Goal: Task Accomplishment & Management: Use online tool/utility

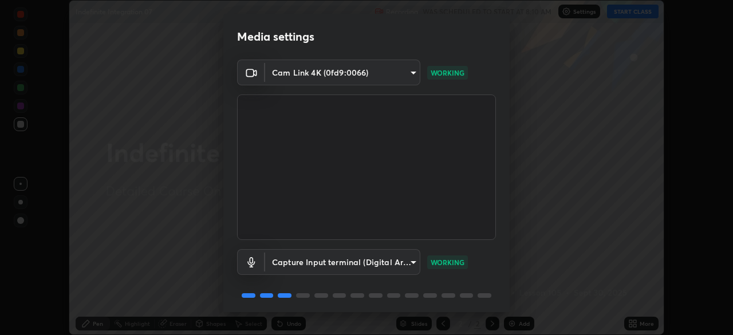
scroll to position [34, 0]
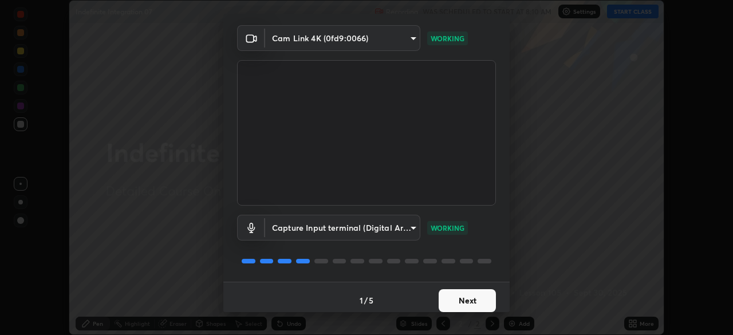
click at [483, 303] on button "Next" at bounding box center [467, 300] width 57 height 23
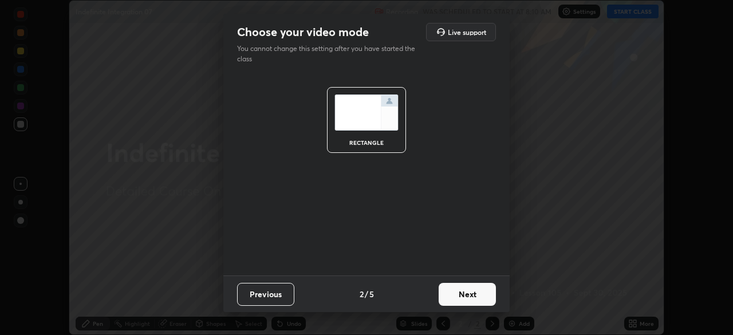
scroll to position [0, 0]
click at [485, 301] on button "Next" at bounding box center [467, 294] width 57 height 23
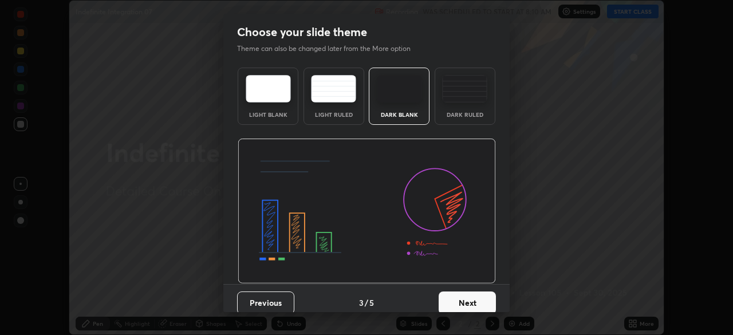
click at [488, 117] on div "Dark Ruled" at bounding box center [465, 96] width 61 height 57
click at [481, 303] on button "Next" at bounding box center [467, 303] width 57 height 23
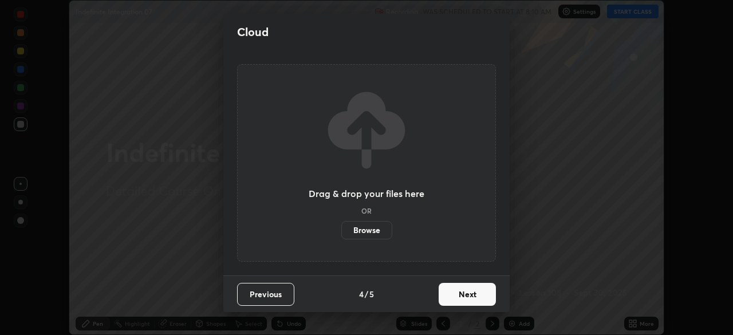
click at [481, 294] on button "Next" at bounding box center [467, 294] width 57 height 23
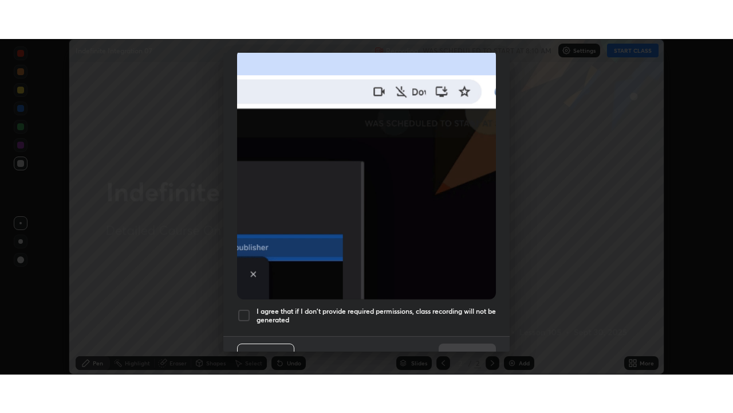
scroll to position [274, 0]
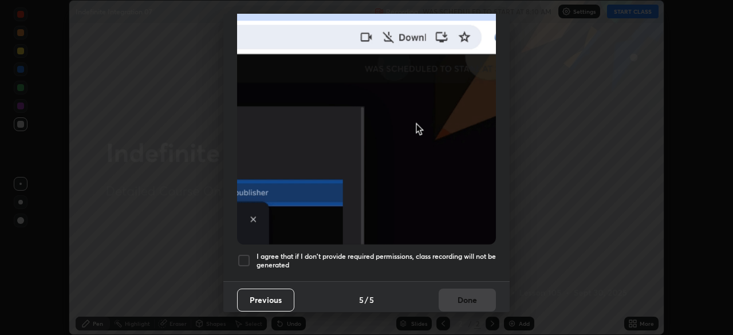
click at [473, 259] on h5 "I agree that if I don't provide required permissions, class recording will not …" at bounding box center [376, 261] width 239 height 18
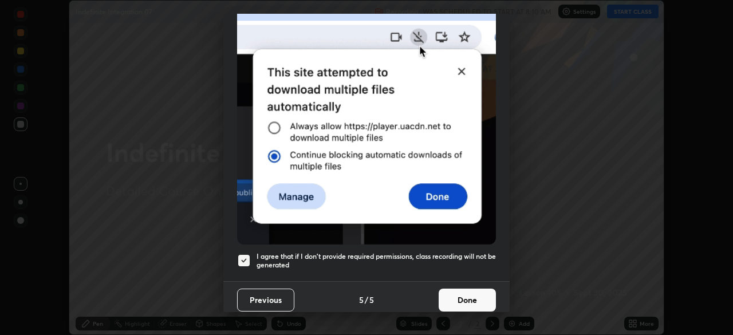
click at [472, 292] on button "Done" at bounding box center [467, 300] width 57 height 23
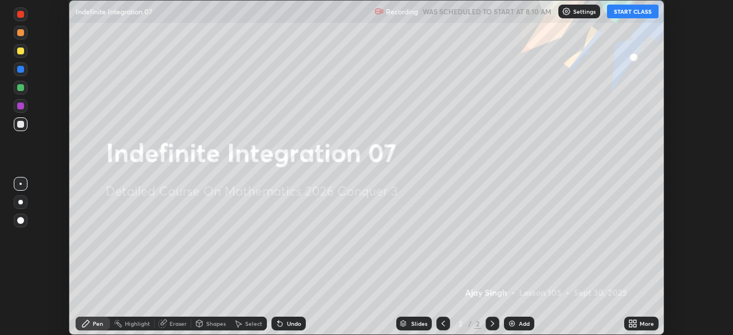
click at [647, 323] on div "More" at bounding box center [647, 324] width 14 height 6
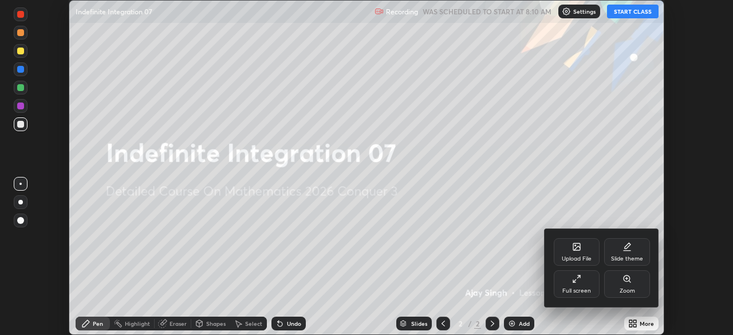
click at [587, 285] on div "Full screen" at bounding box center [577, 284] width 46 height 28
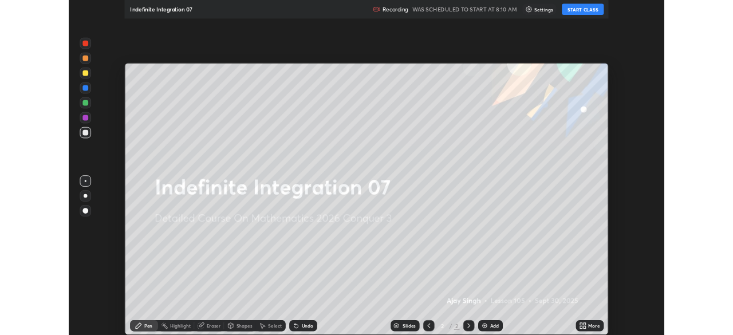
scroll to position [413, 733]
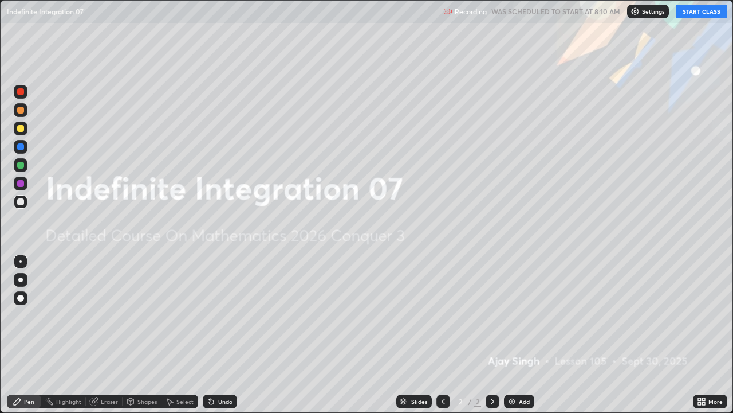
click at [695, 17] on button "START CLASS" at bounding box center [702, 12] width 52 height 14
click at [516, 335] on div "Add" at bounding box center [519, 401] width 30 height 14
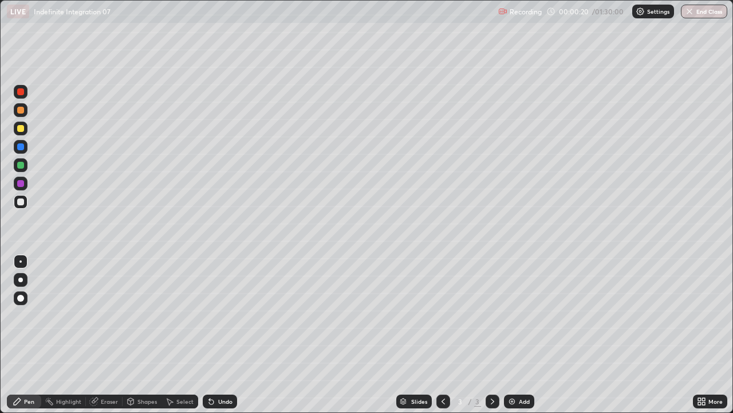
click at [21, 279] on div at bounding box center [20, 279] width 5 height 5
click at [215, 335] on div "Undo" at bounding box center [220, 401] width 34 height 14
click at [211, 335] on div "Undo" at bounding box center [220, 401] width 34 height 14
click at [178, 335] on div "Select" at bounding box center [184, 401] width 17 height 6
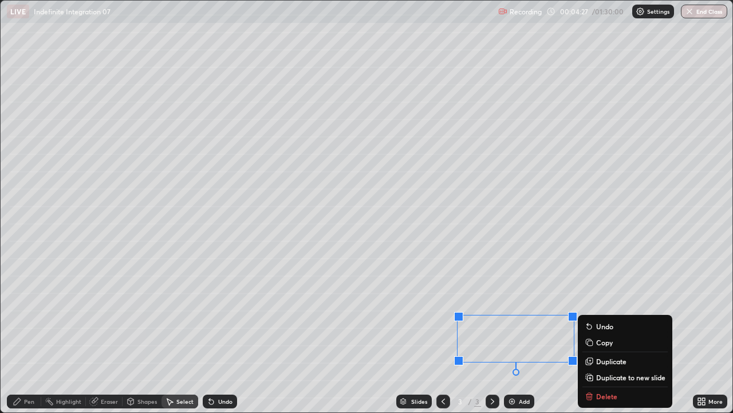
click at [611, 335] on p "Duplicate to new slide" at bounding box center [630, 376] width 69 height 9
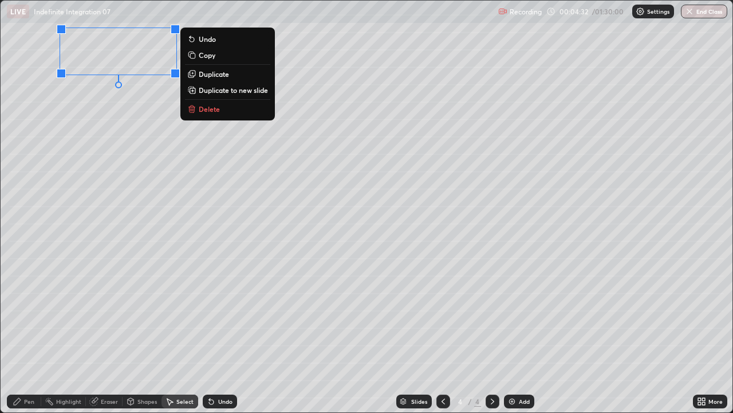
click at [27, 335] on div "Pen" at bounding box center [29, 401] width 10 height 6
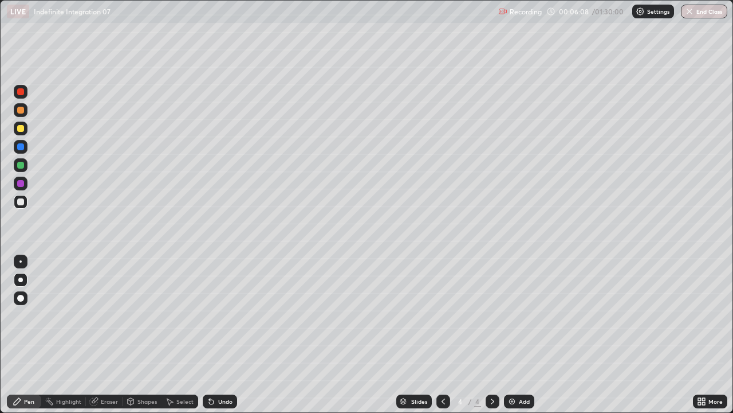
click at [115, 335] on div "Eraser" at bounding box center [109, 401] width 17 height 6
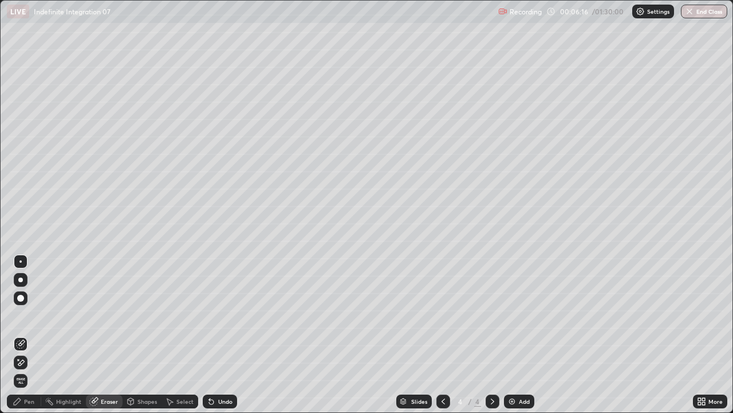
click at [30, 335] on div "Pen" at bounding box center [29, 401] width 10 height 6
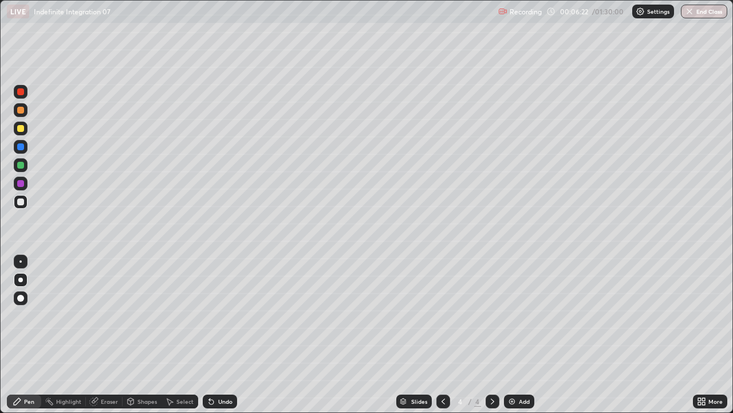
click at [214, 335] on div "Undo" at bounding box center [220, 401] width 34 height 14
click at [221, 335] on div "Undo" at bounding box center [225, 401] width 14 height 6
click at [111, 335] on div "Eraser" at bounding box center [109, 401] width 17 height 6
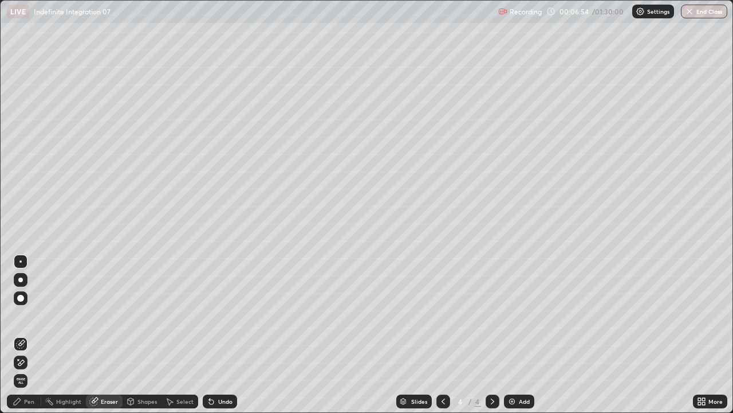
click at [24, 335] on icon at bounding box center [20, 363] width 9 height 10
click at [27, 335] on div "Pen" at bounding box center [29, 401] width 10 height 6
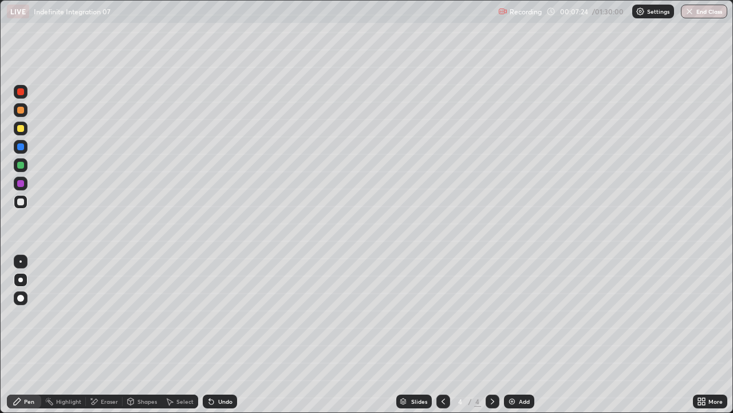
click at [222, 335] on div "Undo" at bounding box center [225, 401] width 14 height 6
click at [221, 335] on div "Undo" at bounding box center [220, 401] width 34 height 14
click at [25, 128] on div at bounding box center [21, 128] width 14 height 14
click at [527, 335] on div "Add" at bounding box center [524, 401] width 11 height 6
click at [520, 335] on div "Add" at bounding box center [524, 401] width 11 height 6
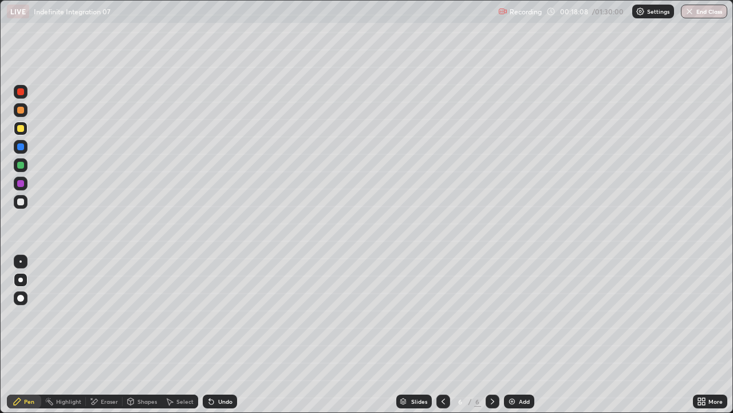
click at [509, 335] on img at bounding box center [512, 400] width 9 height 9
click at [526, 335] on div "Add" at bounding box center [524, 401] width 11 height 6
click at [524, 335] on div "Add" at bounding box center [524, 401] width 11 height 6
click at [20, 149] on div at bounding box center [20, 146] width 7 height 7
click at [216, 335] on div "Undo" at bounding box center [220, 401] width 34 height 14
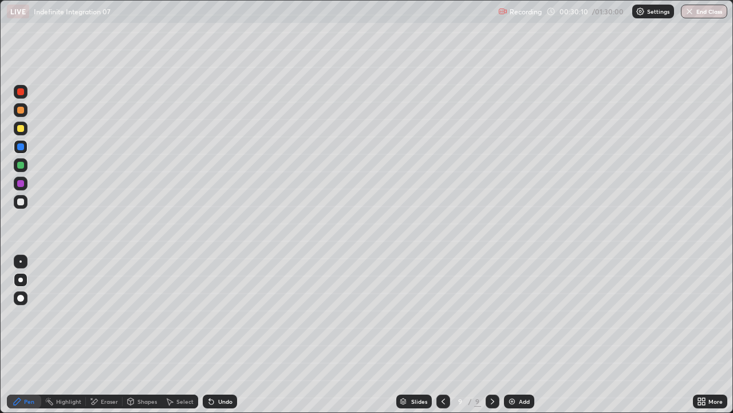
click at [216, 335] on div "Undo" at bounding box center [220, 401] width 34 height 14
click at [218, 335] on div "Undo" at bounding box center [225, 401] width 14 height 6
click at [215, 335] on div "Undo" at bounding box center [220, 401] width 34 height 14
click at [218, 335] on div "Undo" at bounding box center [225, 401] width 14 height 6
click at [215, 335] on div "Undo" at bounding box center [220, 401] width 34 height 14
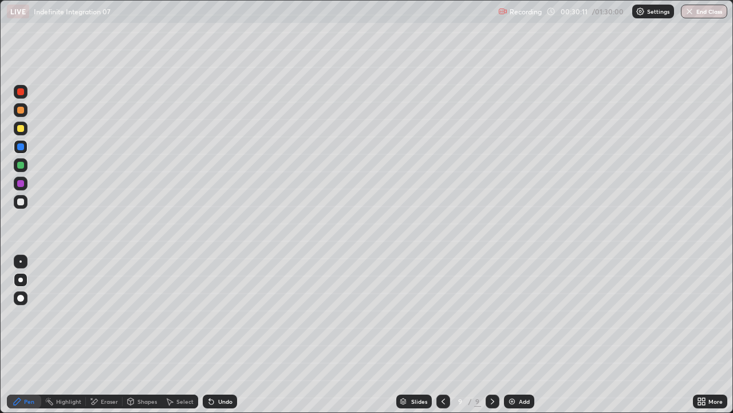
click at [214, 335] on icon at bounding box center [211, 400] width 9 height 9
click at [211, 335] on icon at bounding box center [211, 401] width 5 height 5
click at [213, 335] on icon at bounding box center [211, 400] width 9 height 9
click at [209, 335] on icon at bounding box center [209, 398] width 1 height 1
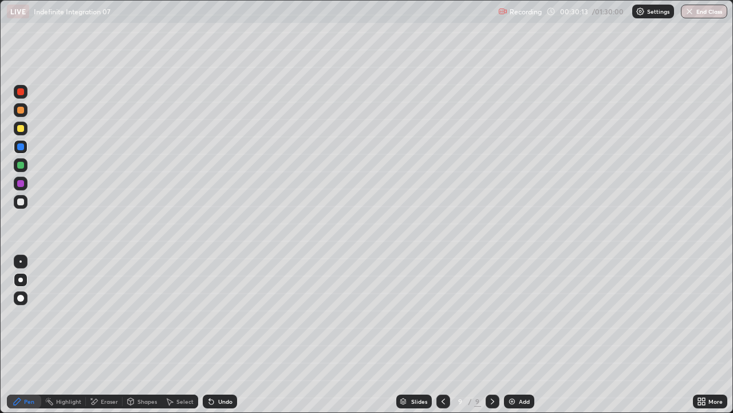
click at [209, 335] on icon at bounding box center [209, 398] width 1 height 1
click at [209, 335] on icon at bounding box center [211, 400] width 9 height 9
click at [209, 335] on icon at bounding box center [209, 398] width 1 height 1
click at [524, 335] on div "Add" at bounding box center [524, 401] width 11 height 6
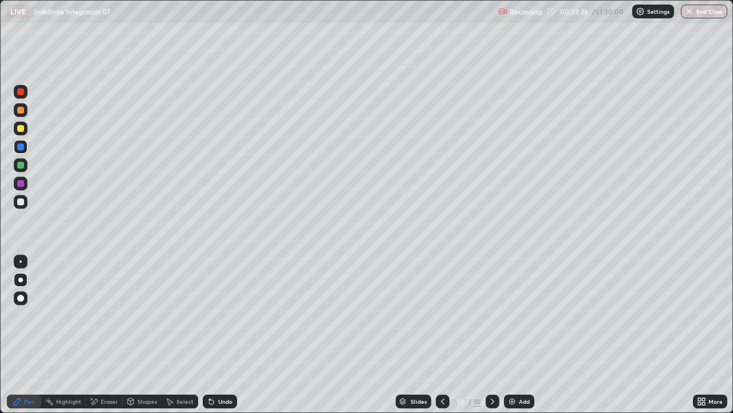
click at [102, 335] on div "Eraser" at bounding box center [109, 401] width 17 height 6
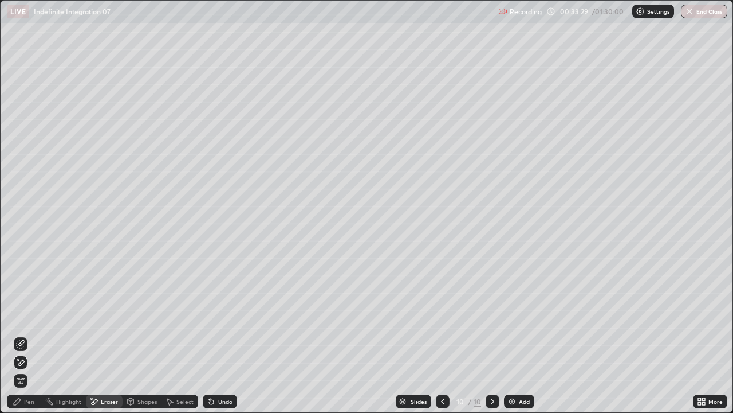
click at [35, 335] on div "Pen" at bounding box center [24, 401] width 34 height 14
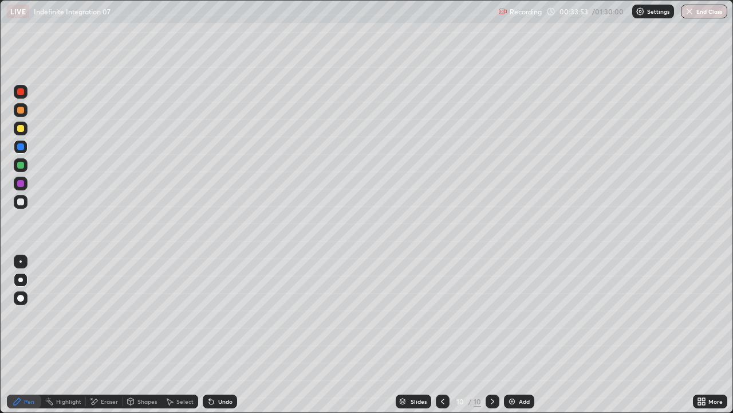
click at [17, 205] on div at bounding box center [21, 202] width 14 height 14
click at [186, 335] on div "Select" at bounding box center [184, 401] width 17 height 6
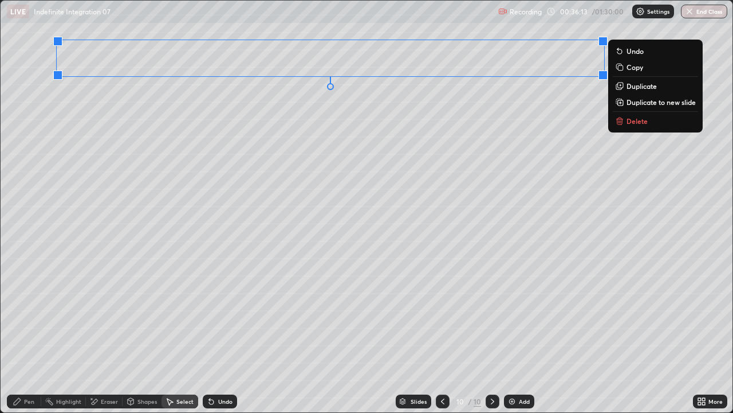
click at [654, 100] on p "Duplicate to new slide" at bounding box center [661, 101] width 69 height 9
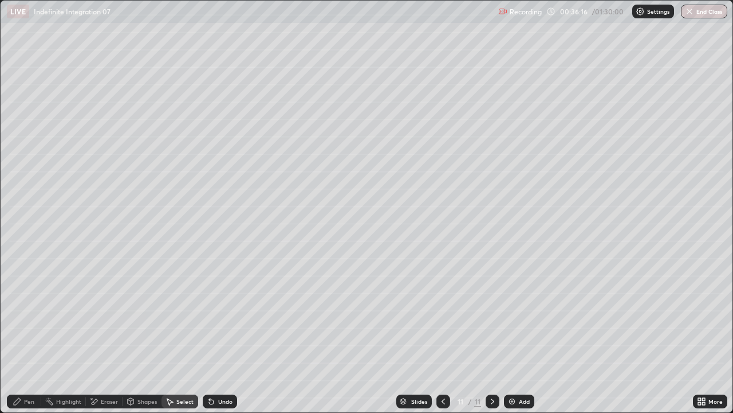
click at [33, 335] on div "Pen" at bounding box center [29, 401] width 10 height 6
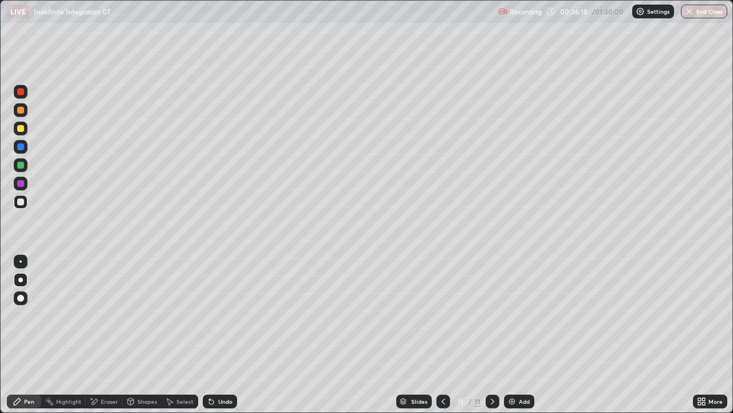
click at [18, 129] on div at bounding box center [20, 128] width 7 height 7
click at [104, 335] on div "Eraser" at bounding box center [109, 401] width 17 height 6
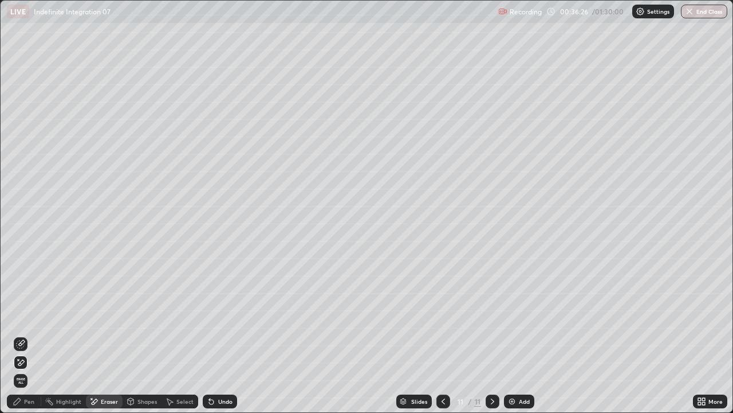
click at [23, 335] on div "Pen" at bounding box center [24, 401] width 34 height 14
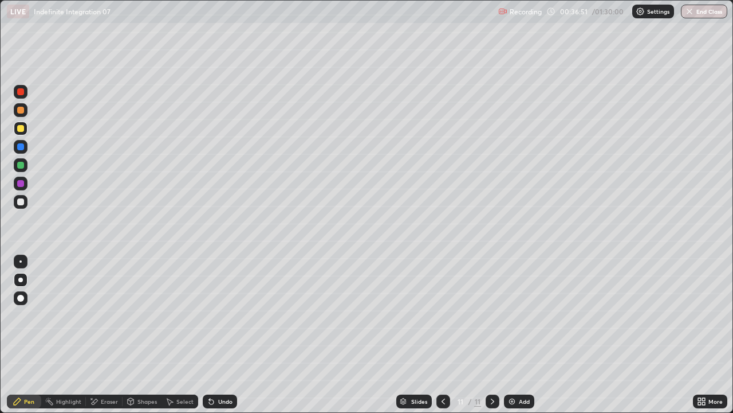
click at [101, 335] on div "Eraser" at bounding box center [104, 401] width 37 height 14
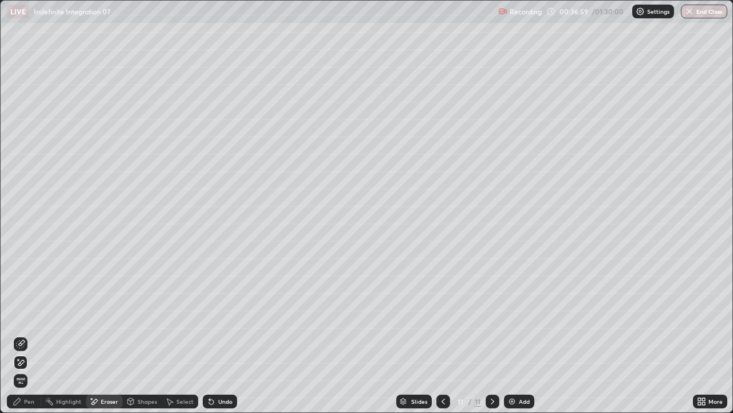
click at [26, 335] on div "Pen" at bounding box center [29, 401] width 10 height 6
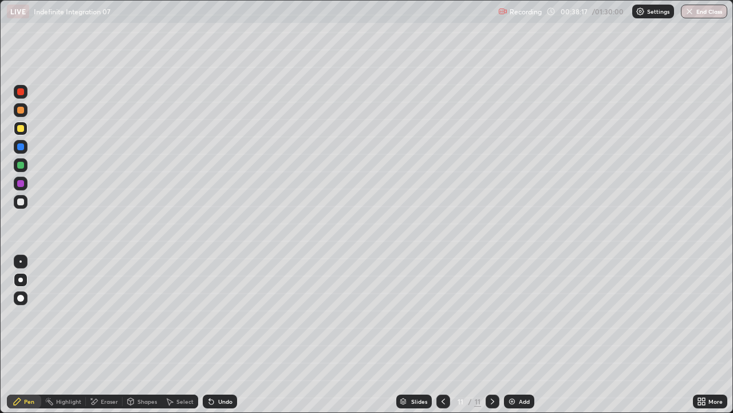
click at [437, 335] on div at bounding box center [444, 401] width 14 height 14
click at [116, 335] on div "Eraser" at bounding box center [109, 401] width 17 height 6
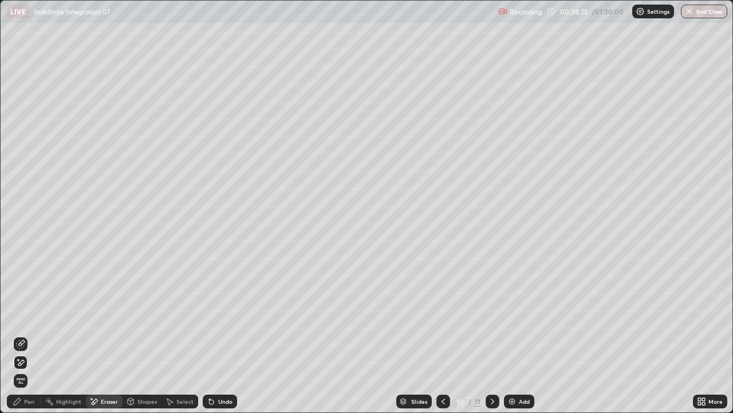
click at [26, 335] on div "Pen" at bounding box center [29, 401] width 10 height 6
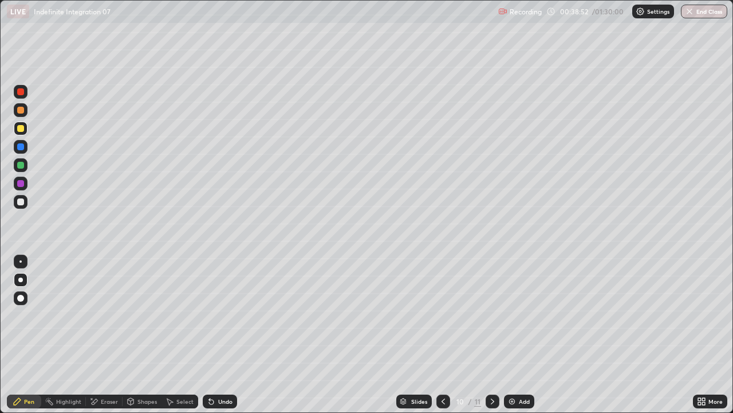
click at [103, 335] on div "Eraser" at bounding box center [109, 401] width 17 height 6
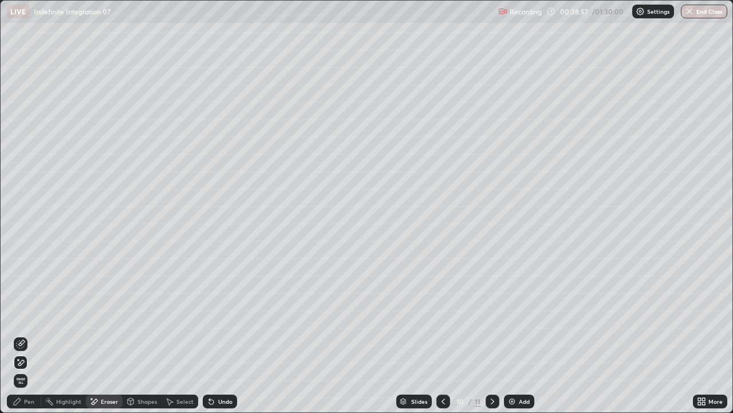
click at [31, 335] on div "Pen" at bounding box center [29, 401] width 10 height 6
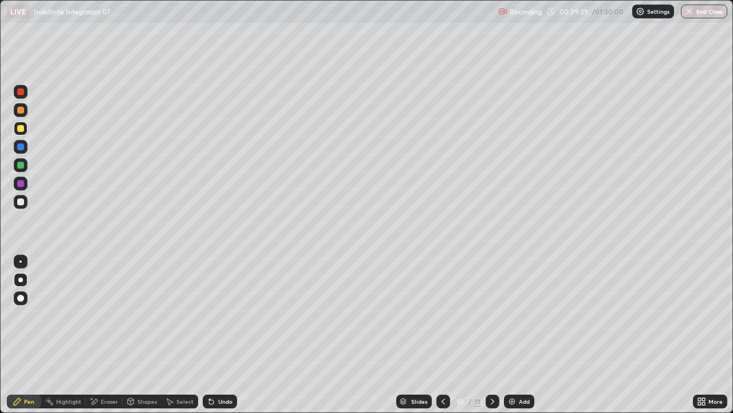
click at [490, 335] on icon at bounding box center [492, 400] width 9 height 9
click at [107, 335] on div "Eraser" at bounding box center [109, 401] width 17 height 6
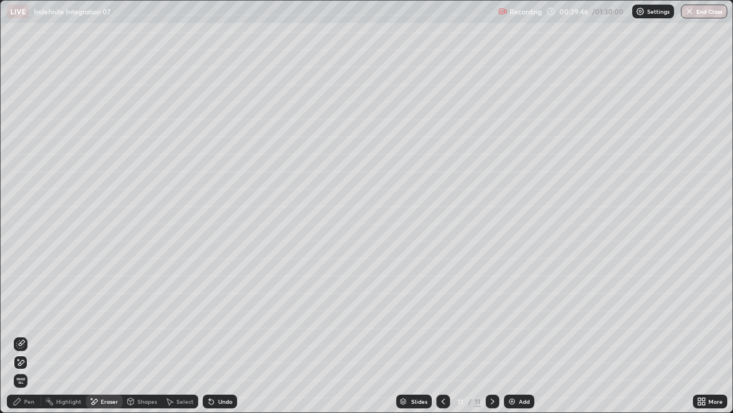
click at [25, 335] on div "Pen" at bounding box center [24, 401] width 34 height 14
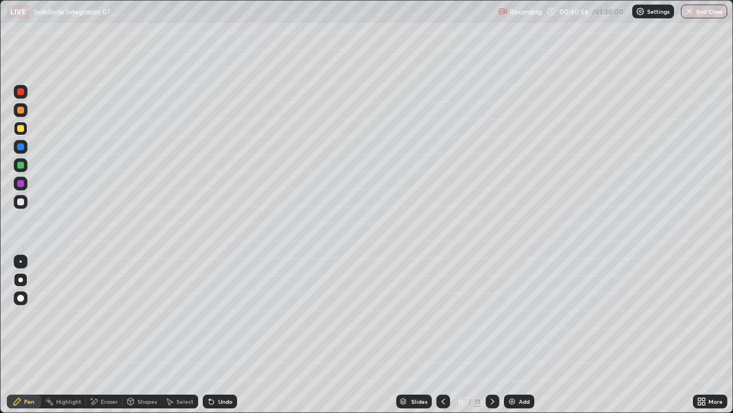
click at [23, 111] on div at bounding box center [20, 110] width 7 height 7
click at [442, 335] on icon at bounding box center [443, 400] width 9 height 9
click at [492, 335] on icon at bounding box center [492, 401] width 3 height 6
click at [521, 335] on div "Add" at bounding box center [524, 401] width 11 height 6
click at [20, 110] on div at bounding box center [20, 110] width 7 height 7
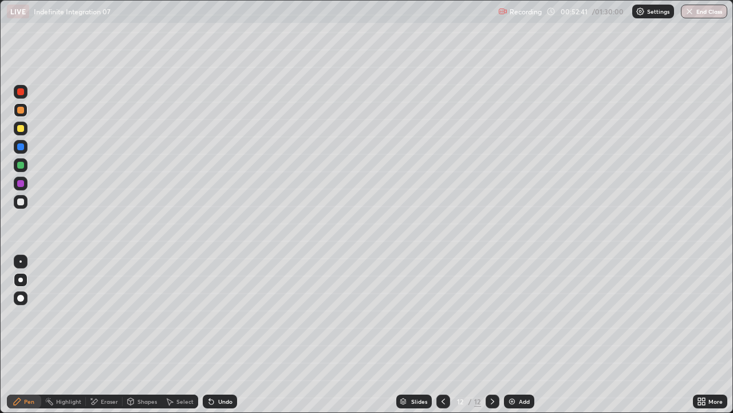
click at [228, 335] on div "Undo" at bounding box center [225, 401] width 14 height 6
click at [227, 335] on div "Undo" at bounding box center [225, 401] width 14 height 6
click at [218, 335] on div "Undo" at bounding box center [220, 401] width 34 height 14
click at [219, 335] on div "Undo" at bounding box center [225, 401] width 14 height 6
click at [683, 335] on div "Slides 12 / 12 Add" at bounding box center [465, 401] width 456 height 23
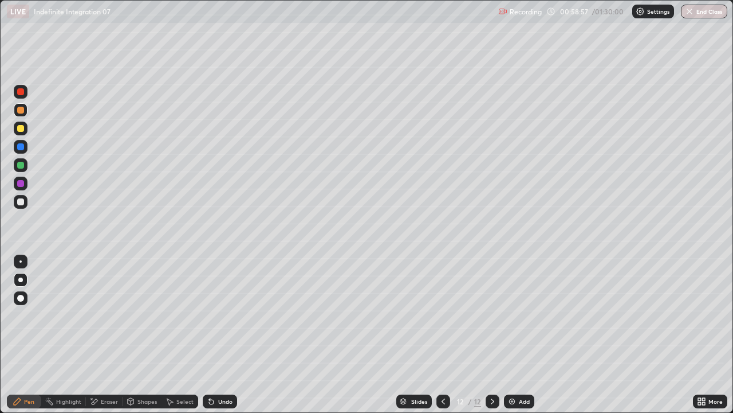
click at [513, 335] on img at bounding box center [512, 400] width 9 height 9
click at [517, 335] on div "Add" at bounding box center [519, 401] width 30 height 14
click at [19, 203] on div at bounding box center [20, 201] width 7 height 7
click at [23, 183] on div at bounding box center [20, 183] width 7 height 7
click at [23, 107] on div at bounding box center [20, 110] width 7 height 7
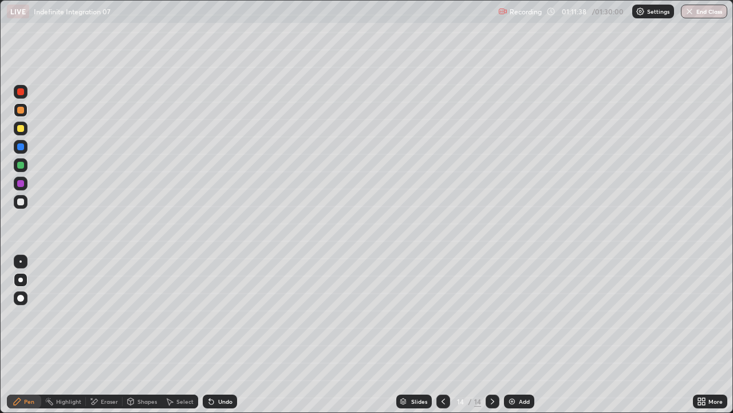
click at [23, 166] on div at bounding box center [20, 165] width 7 height 7
click at [443, 335] on icon at bounding box center [443, 400] width 9 height 9
click at [441, 335] on icon at bounding box center [443, 400] width 9 height 9
click at [442, 335] on icon at bounding box center [443, 400] width 9 height 9
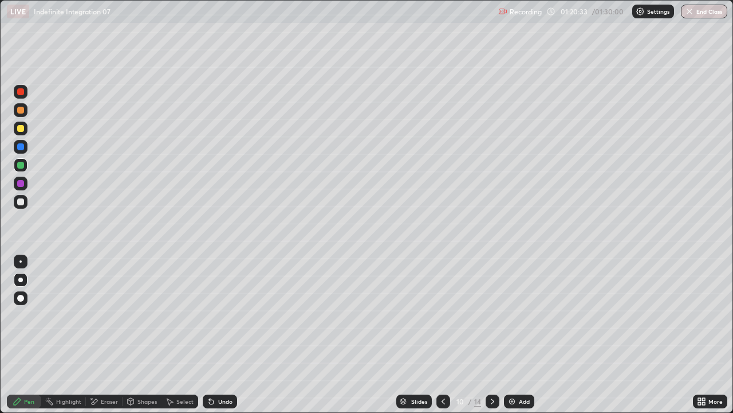
click at [694, 16] on button "End Class" at bounding box center [704, 12] width 46 height 14
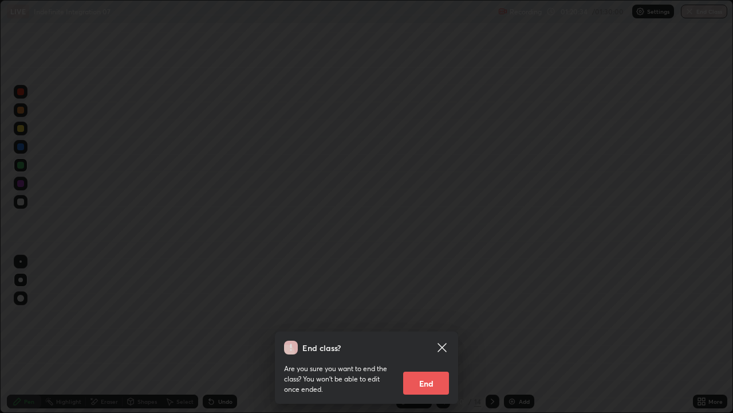
click at [434, 335] on button "End" at bounding box center [426, 382] width 46 height 23
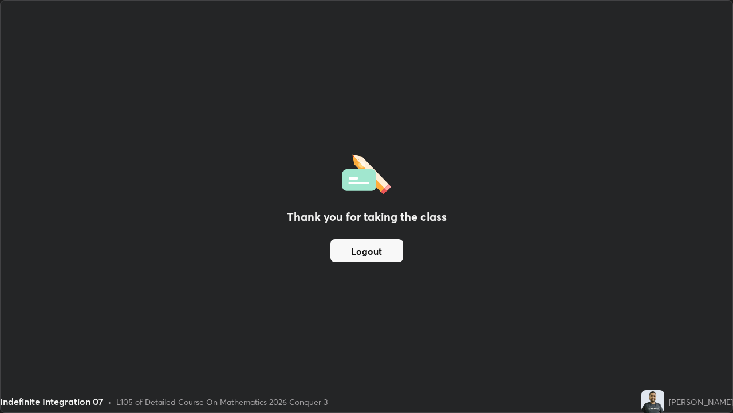
click at [360, 255] on button "Logout" at bounding box center [367, 250] width 73 height 23
click at [383, 252] on button "Logout" at bounding box center [367, 250] width 73 height 23
click at [379, 251] on button "Logout" at bounding box center [367, 250] width 73 height 23
click at [368, 250] on button "Logout" at bounding box center [367, 250] width 73 height 23
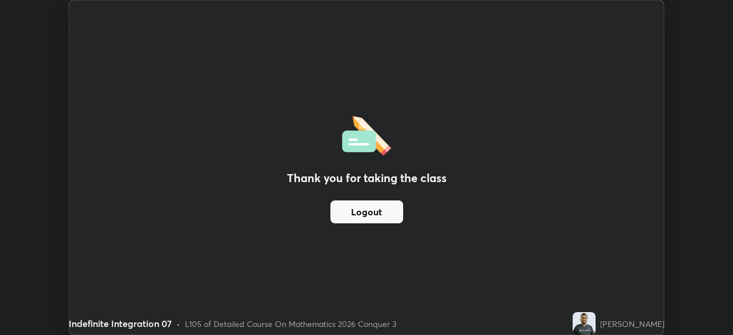
scroll to position [56957, 56559]
click at [357, 206] on button "Logout" at bounding box center [367, 212] width 73 height 23
click at [359, 205] on button "Logout" at bounding box center [367, 212] width 73 height 23
click at [367, 247] on div "Thank you for taking the class Logout" at bounding box center [366, 168] width 595 height 334
